Goal: Task Accomplishment & Management: Use online tool/utility

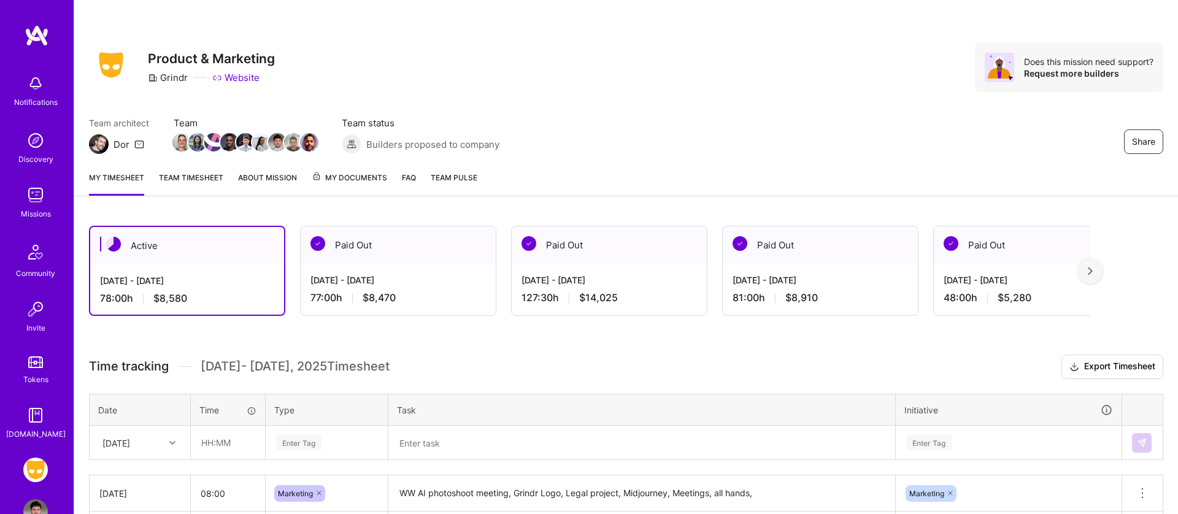
click at [239, 264] on div "[DATE] - [DATE] 78:00 h $8,580" at bounding box center [187, 289] width 194 height 50
click at [226, 439] on input "text" at bounding box center [227, 442] width 73 height 33
type input "08:00"
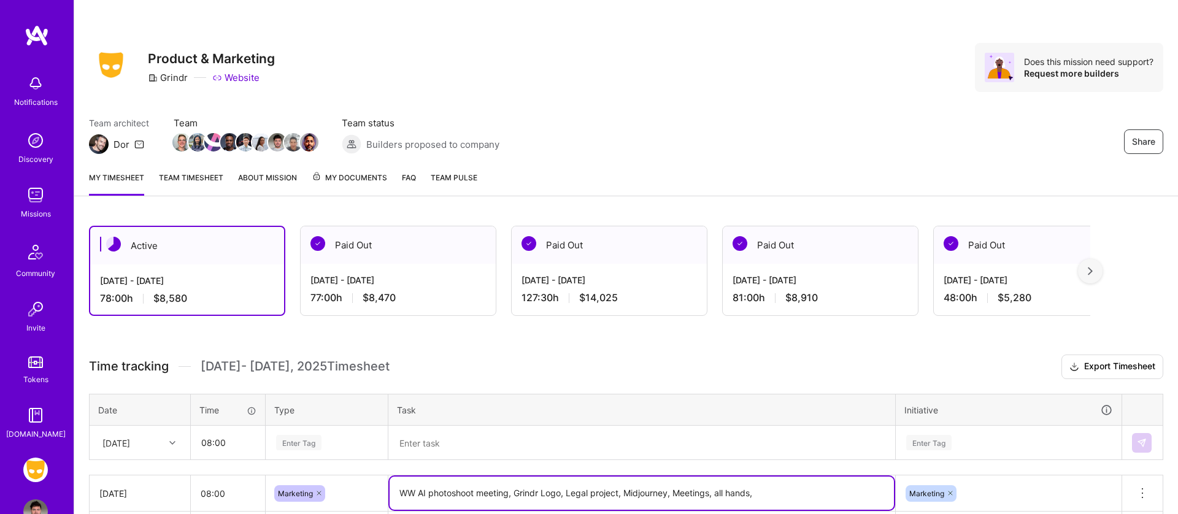
click at [469, 499] on textarea "WW AI photoshoot meeting, Grindr Logo, Legal project, Midjourney, Meetings, all…" at bounding box center [642, 493] width 504 height 33
click at [445, 422] on th "Task" at bounding box center [641, 410] width 507 height 32
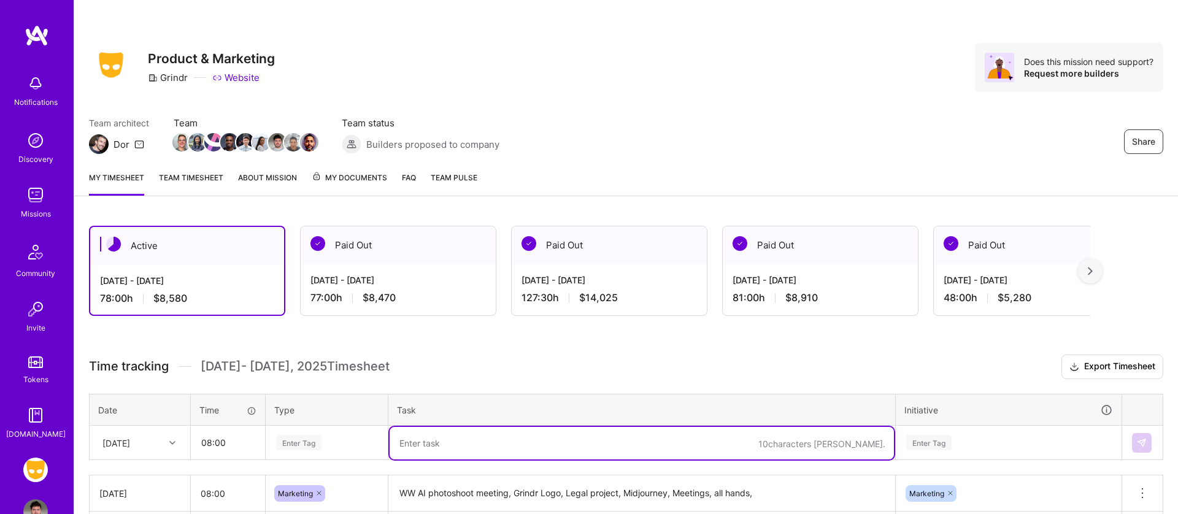
click at [442, 436] on textarea at bounding box center [642, 443] width 504 height 33
paste textarea "WW AI photoshoot meeting, Grindr Logo, Legal project, Midjourney, Meetings, all…"
click at [479, 443] on textarea "WW AI photoshoot meeting, Grindr Logo, Legal project, Midjourney, Meetings, all…" at bounding box center [642, 443] width 504 height 33
click at [482, 444] on textarea "WW AI photoshoot meeting, Grindr Logo, Legal project, Midjourney, Meetings, all…" at bounding box center [642, 443] width 504 height 33
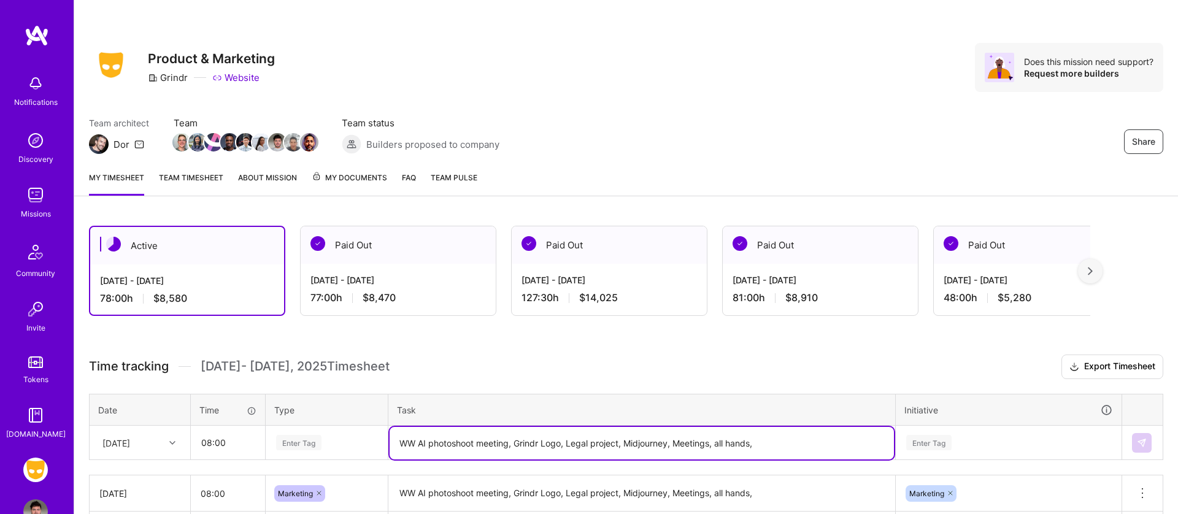
click at [477, 445] on textarea "WW AI photoshoot meeting, Grindr Logo, Legal project, Midjourney, Meetings, all…" at bounding box center [642, 443] width 504 height 33
drag, startPoint x: 688, startPoint y: 444, endPoint x: 648, endPoint y: 443, distance: 39.9
click at [648, 443] on textarea "WW AI photoshoot, ww workshop ads meeting, Grindr Logo, Legal project, Midjourn…" at bounding box center [642, 443] width 504 height 33
click at [751, 449] on textarea "WW AI photoshoot, ww workshop ads meeting, Grindr Logo, GTM Max ads review, Mid…" at bounding box center [642, 443] width 504 height 33
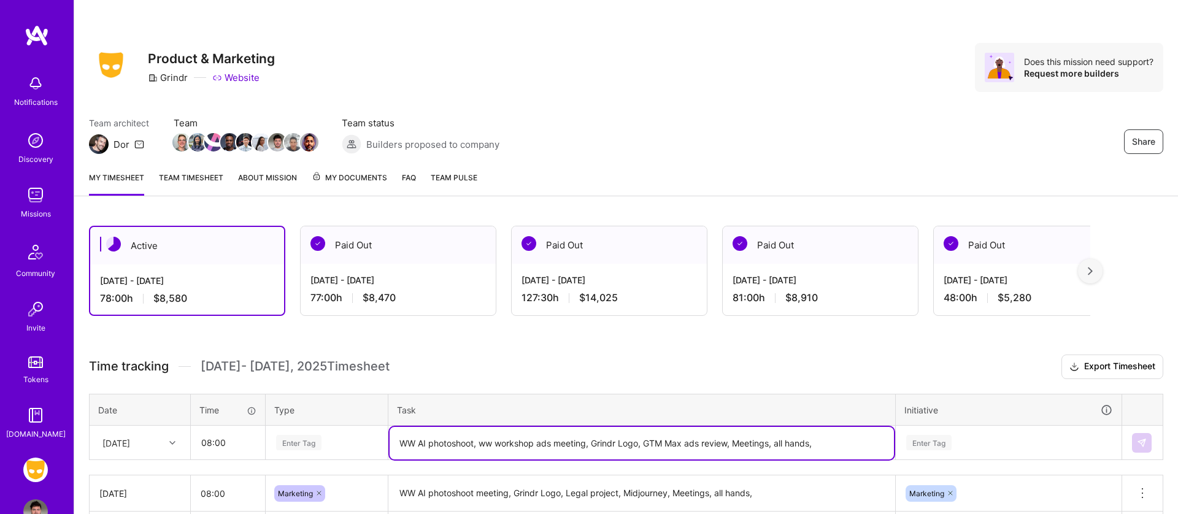
drag, startPoint x: 777, startPoint y: 445, endPoint x: 842, endPoint y: 447, distance: 65.1
click at [842, 447] on textarea "WW AI photoshoot, ww workshop ads meeting, Grindr Logo, GTM Max ads review, Mee…" at bounding box center [642, 443] width 504 height 33
type textarea "WW AI photoshoot, ww workshop ads meeting, Grindr Logo, GTM Max ads review, Mee…"
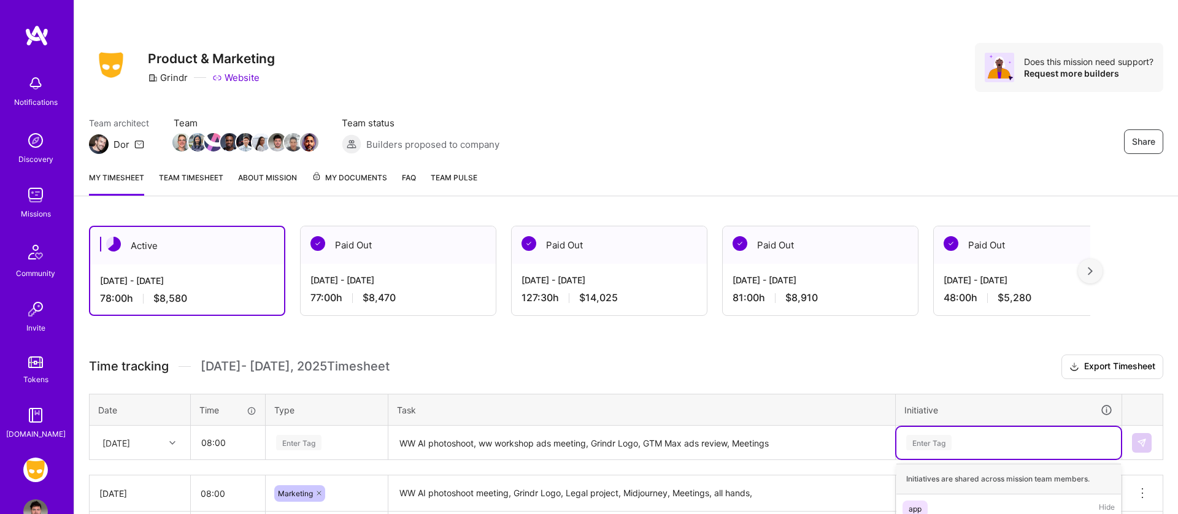
click at [944, 436] on div "option Product focused, 3 of 8. 8 results available. Use Up and Down to choose …" at bounding box center [1008, 443] width 225 height 32
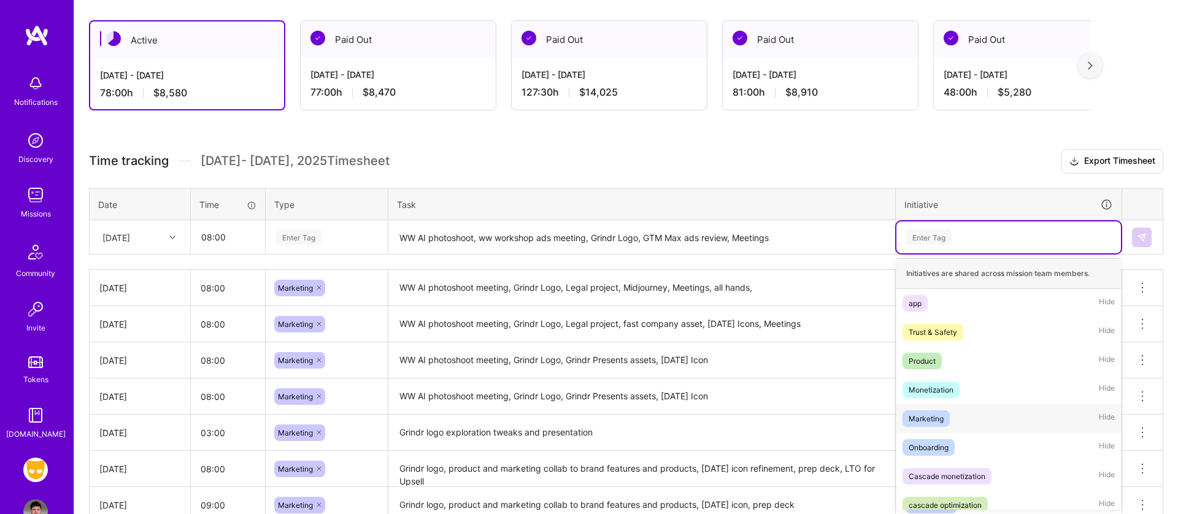
click at [944, 420] on span "Marketing" at bounding box center [926, 418] width 47 height 17
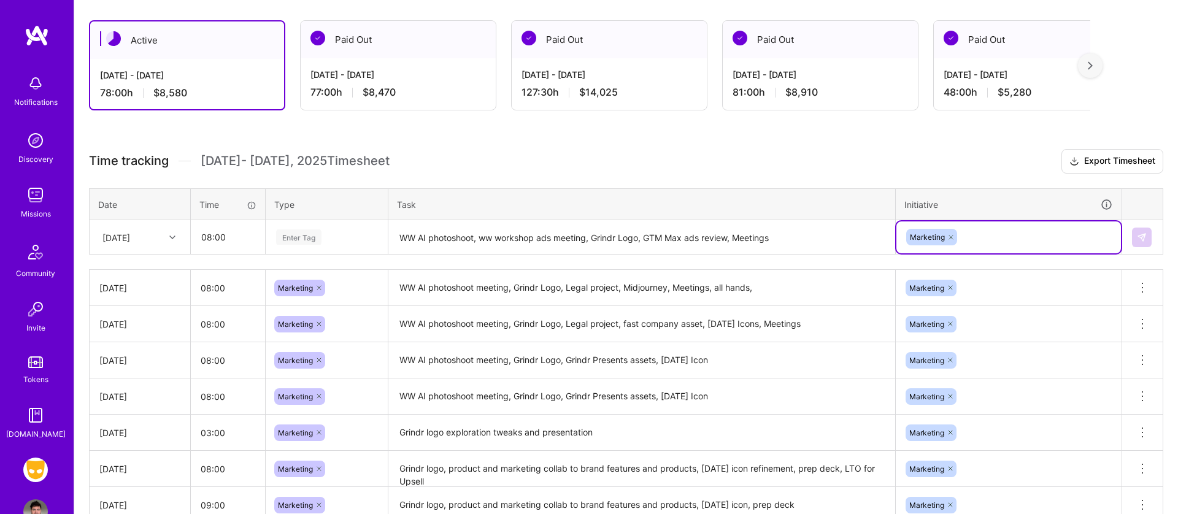
click at [295, 243] on div "Enter Tag" at bounding box center [298, 237] width 45 height 19
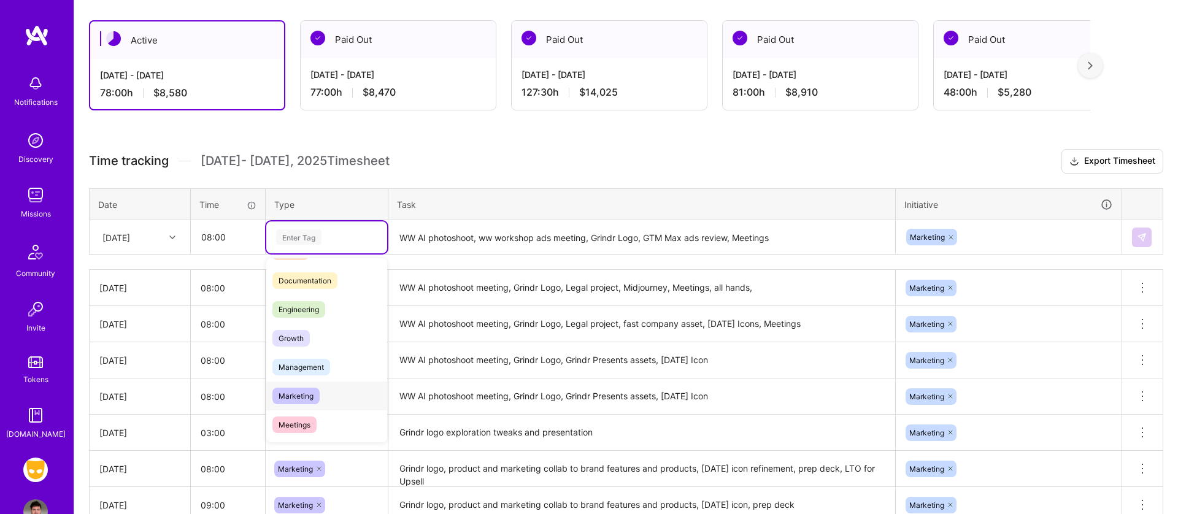
scroll to position [0, 0]
click at [330, 410] on div "Marketing" at bounding box center [326, 424] width 121 height 29
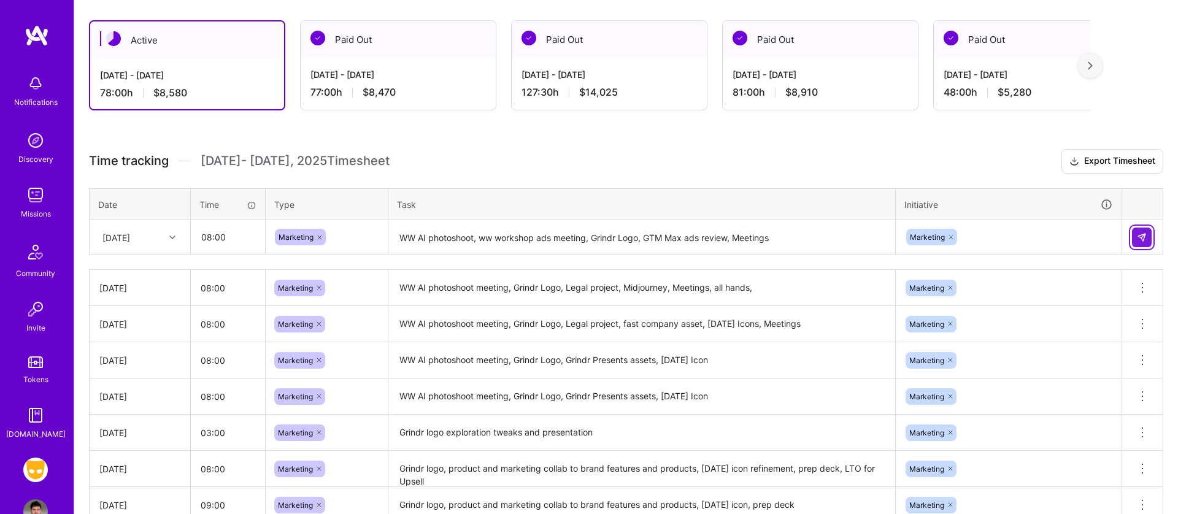
click at [1146, 237] on img at bounding box center [1142, 238] width 10 height 10
